Goal: Information Seeking & Learning: Learn about a topic

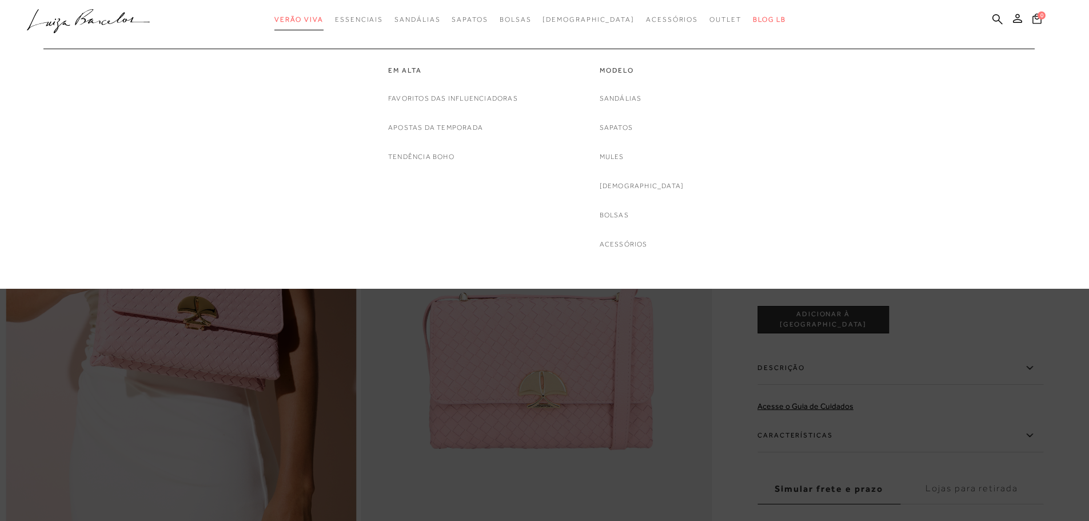
click at [324, 18] on span "Verão Viva" at bounding box center [298, 19] width 49 height 8
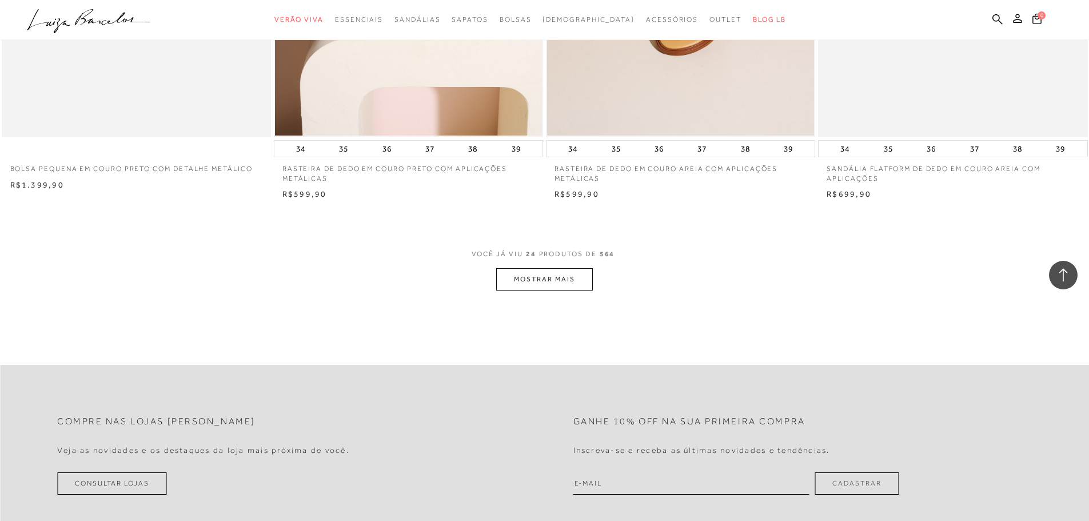
scroll to position [2916, 0]
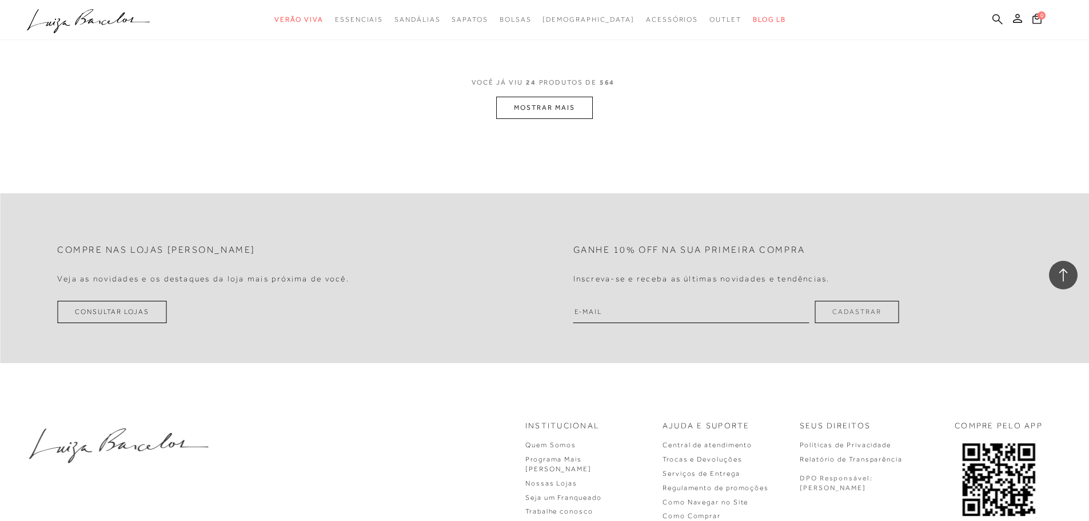
click at [996, 17] on icon at bounding box center [997, 19] width 10 height 11
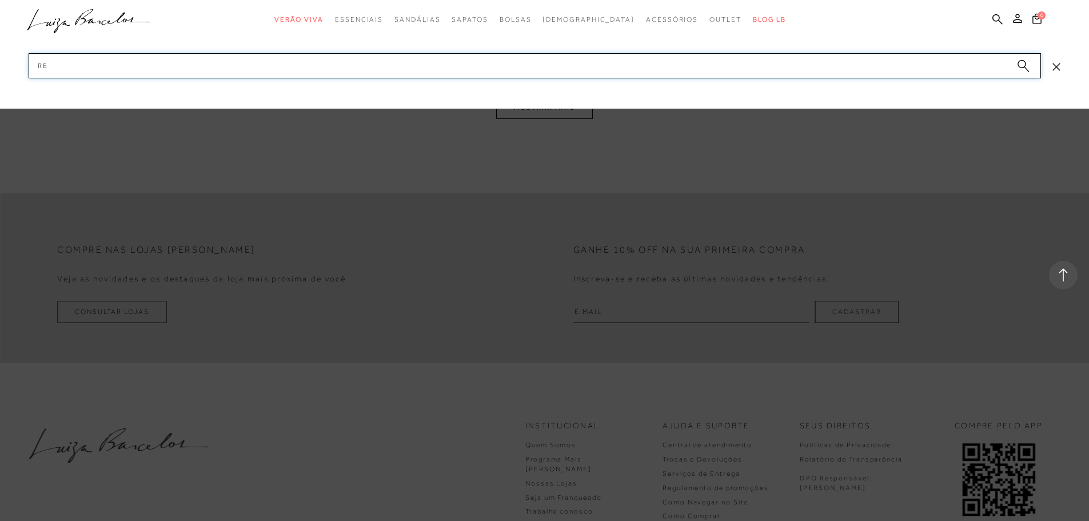
type input "RED"
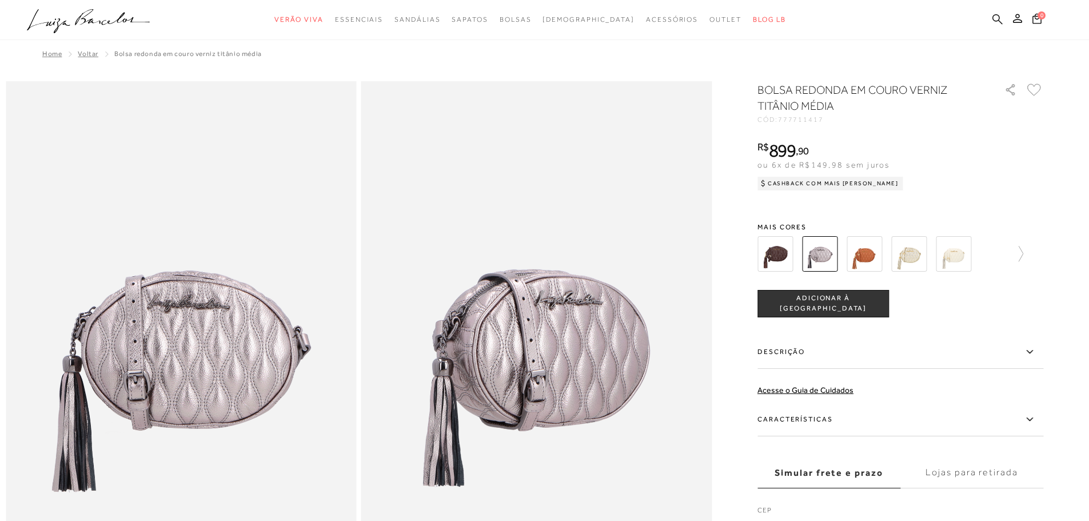
click at [994, 21] on icon at bounding box center [997, 19] width 10 height 10
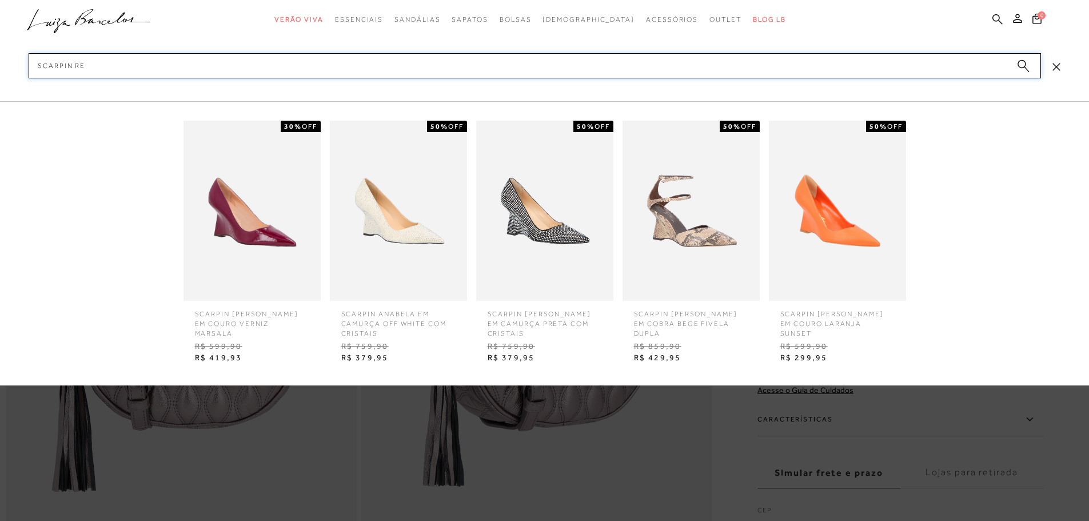
type input "SCARPIN RED"
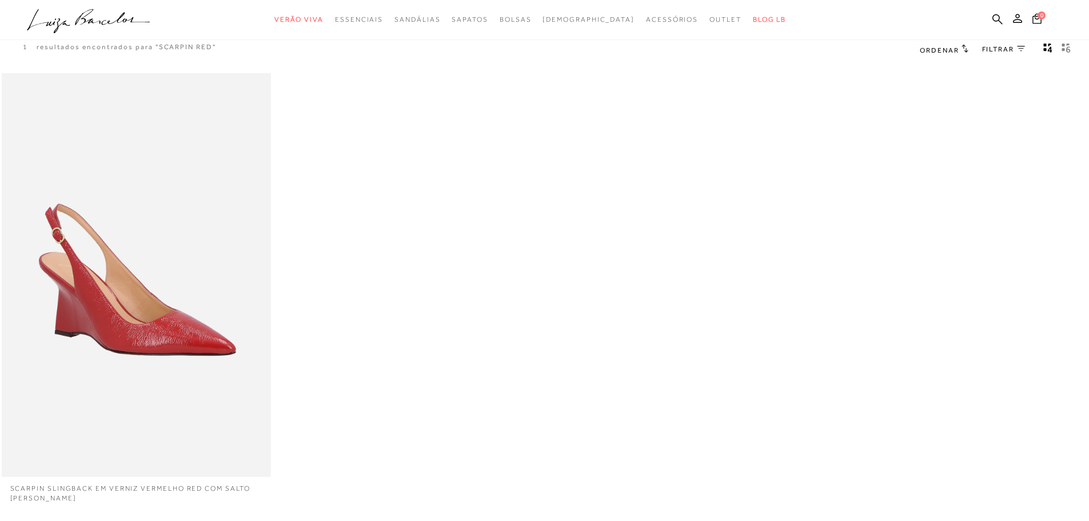
scroll to position [57, 0]
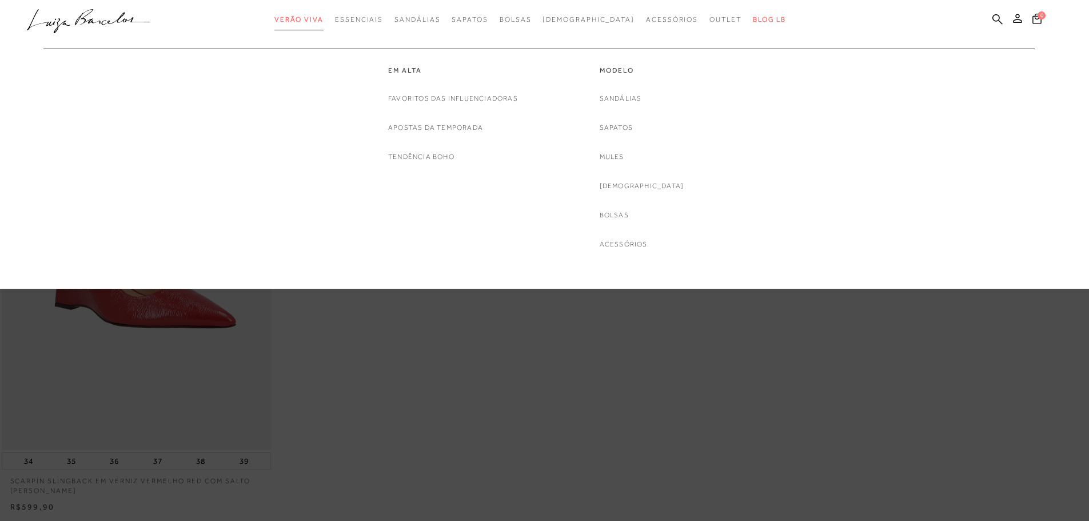
click at [316, 22] on span "Verão Viva" at bounding box center [298, 19] width 49 height 8
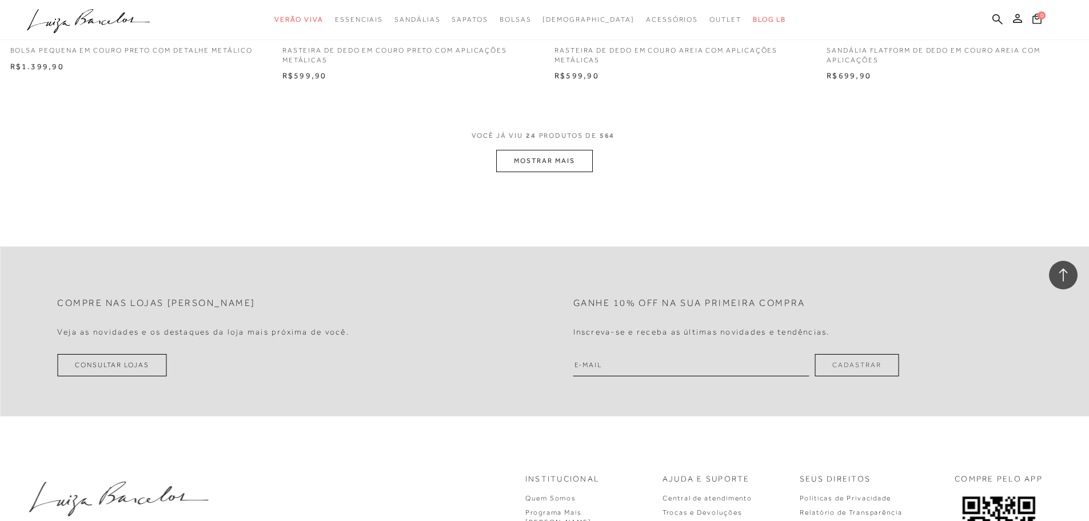
scroll to position [2864, 0]
click at [506, 156] on button "MOSTRAR MAIS" at bounding box center [544, 160] width 96 height 22
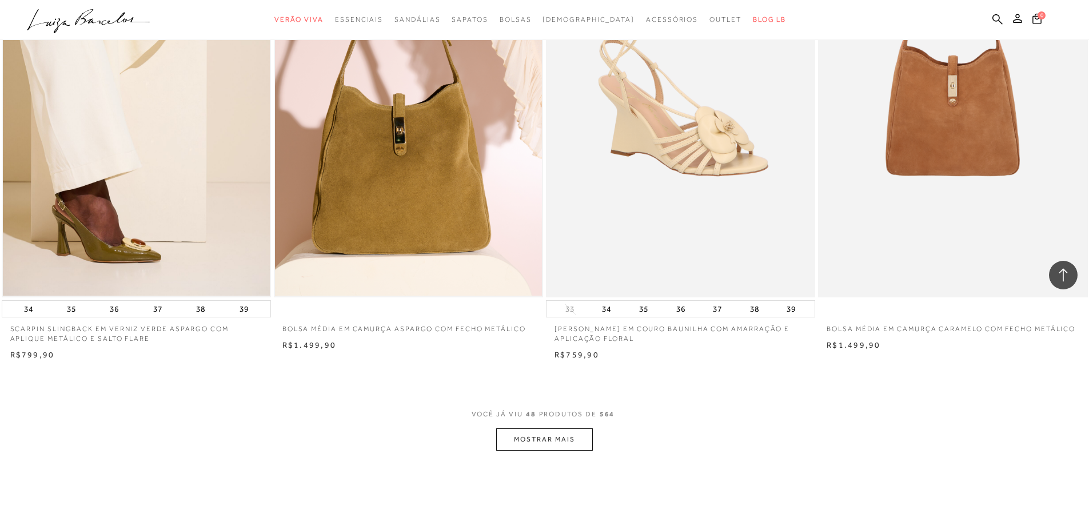
scroll to position [5608, 0]
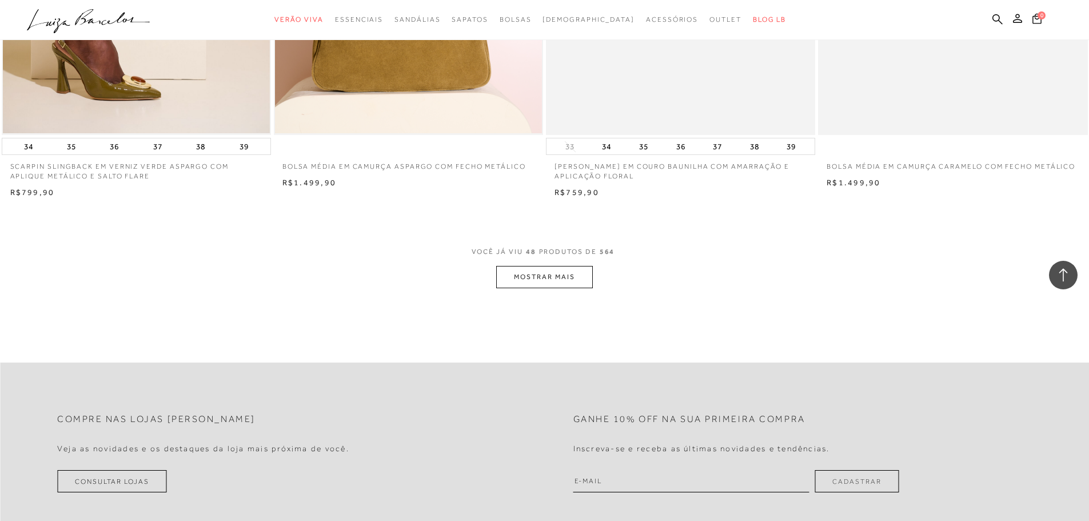
click at [575, 270] on button "MOSTRAR MAIS" at bounding box center [544, 277] width 96 height 22
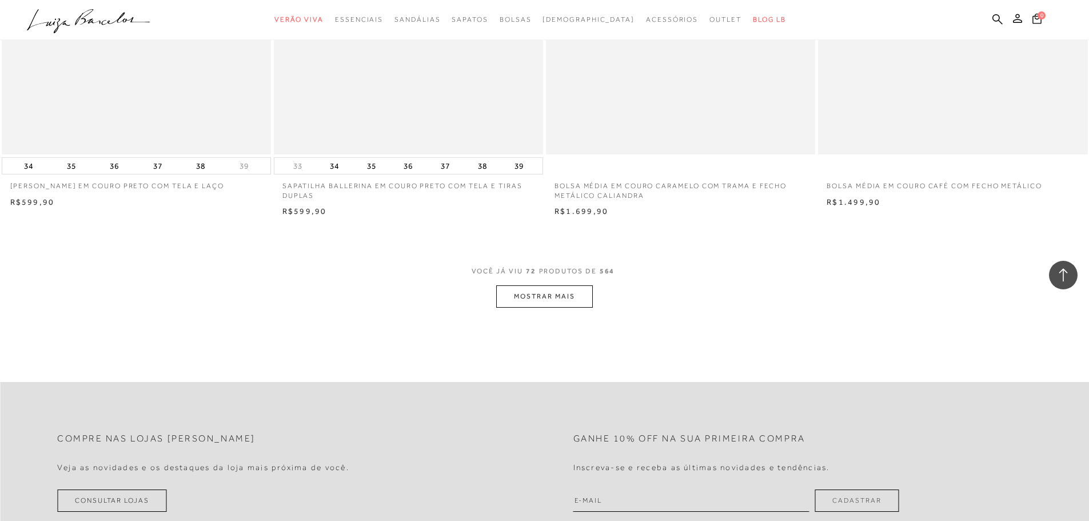
scroll to position [8466, 0]
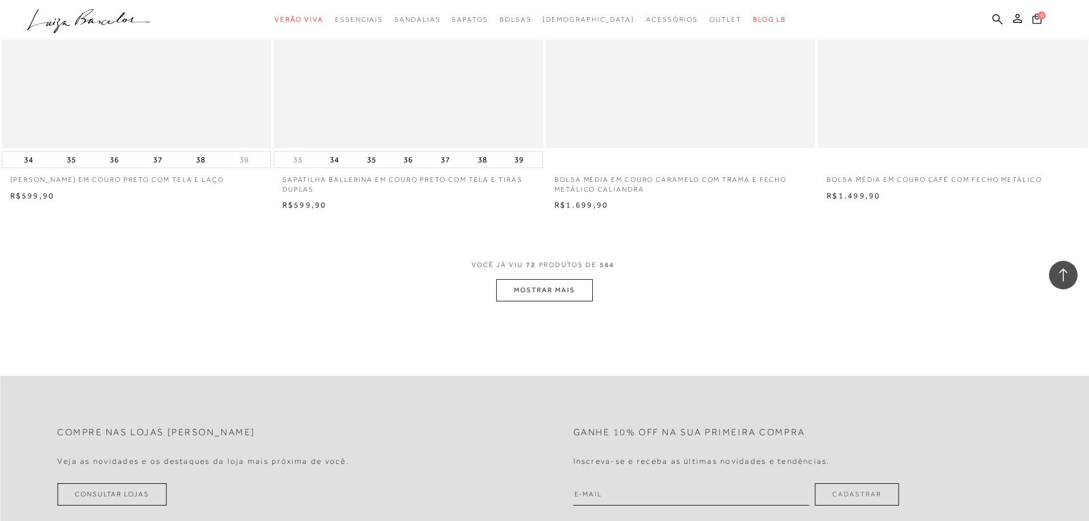
click at [537, 284] on button "MOSTRAR MAIS" at bounding box center [544, 290] width 96 height 22
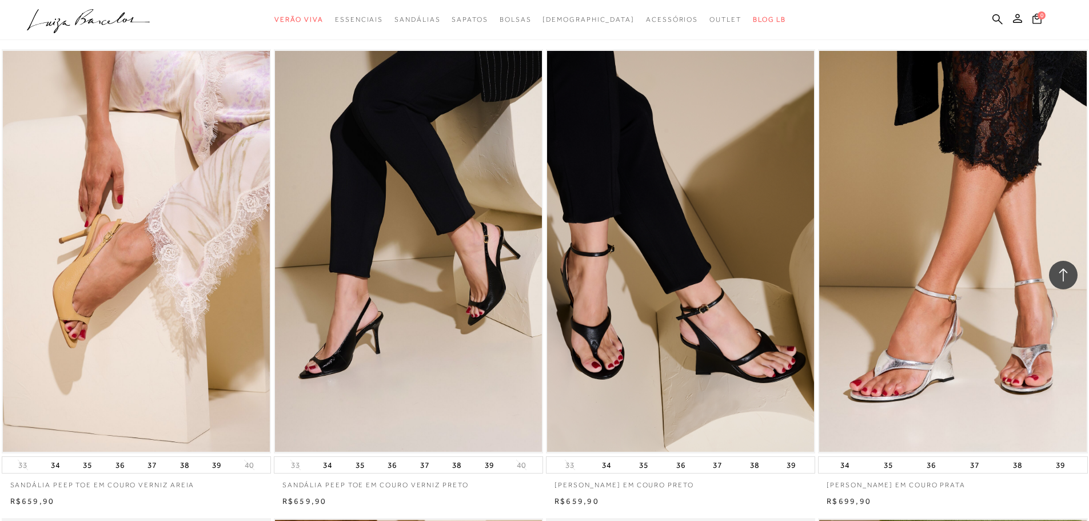
scroll to position [9724, 0]
